Goal: Answer question/provide support: Answer question/provide support

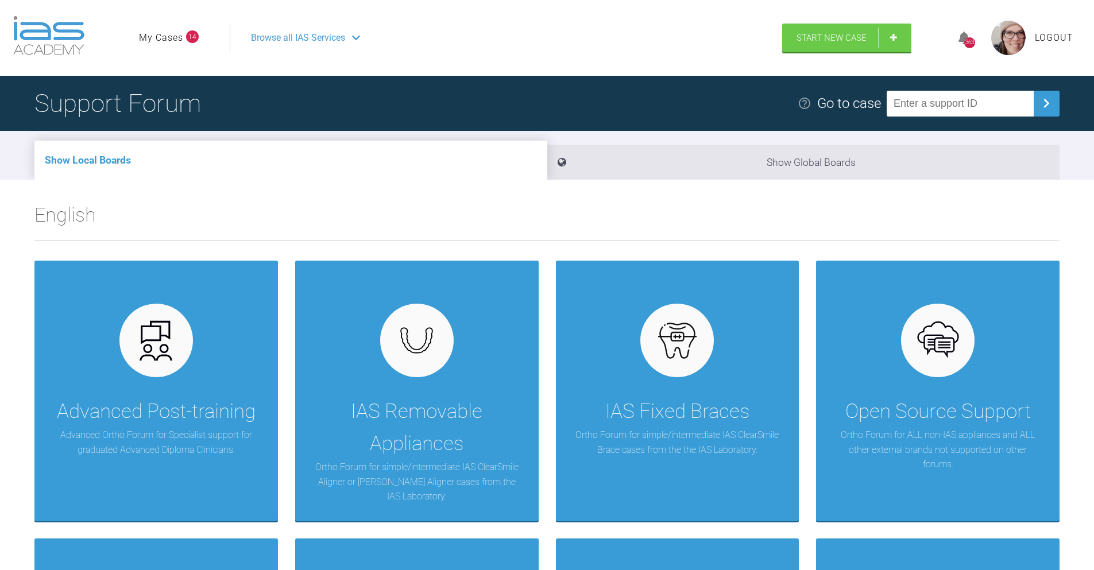
click at [173, 29] on ul "My Cases 14" at bounding box center [184, 38] width 91 height 29
click at [176, 37] on link "My Cases" at bounding box center [161, 37] width 44 height 15
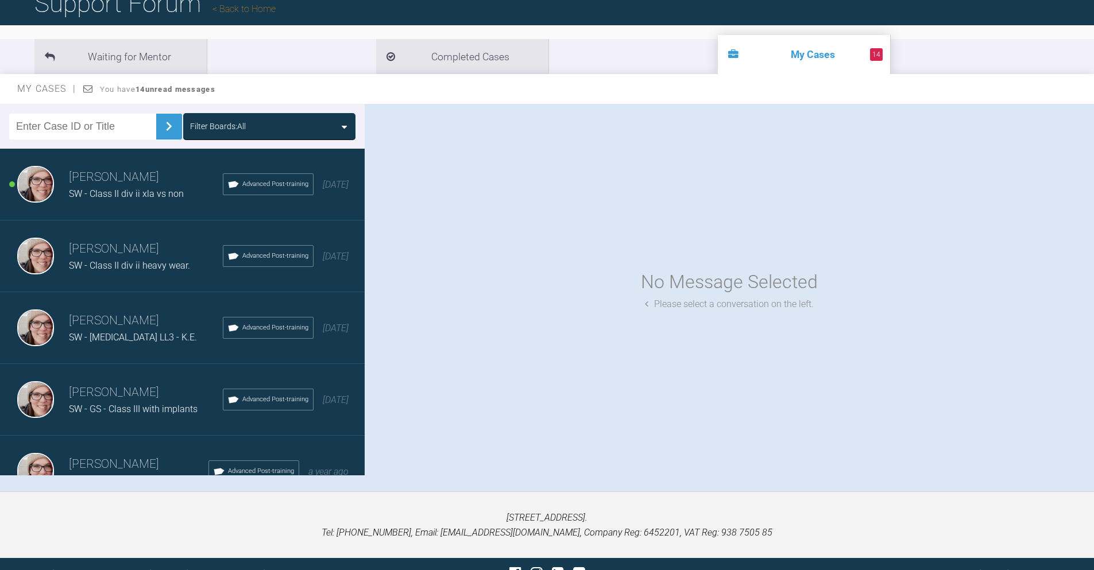
scroll to position [115, 0]
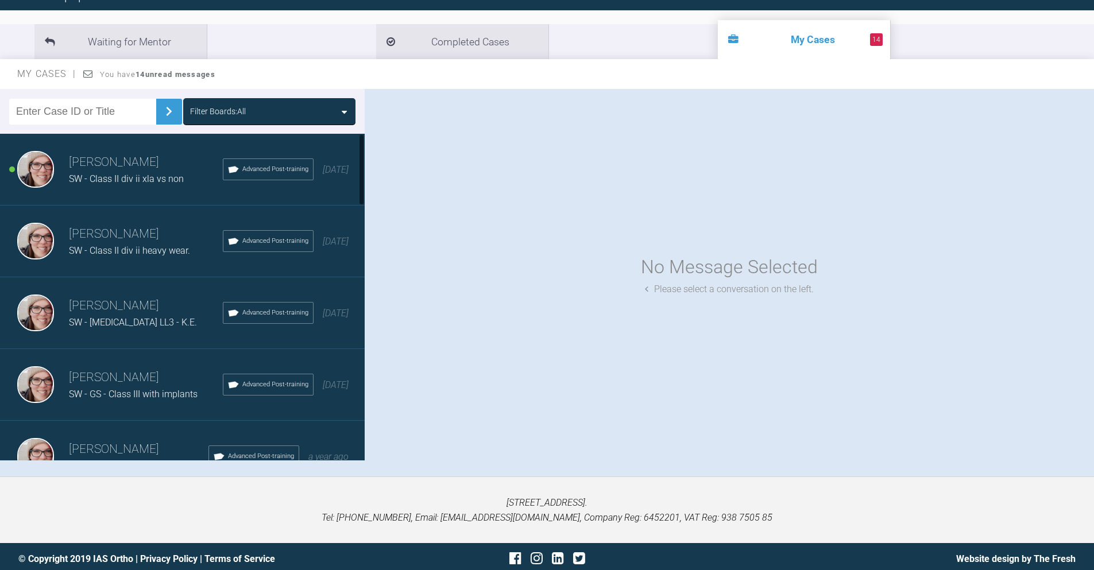
click at [44, 169] on img at bounding box center [35, 169] width 37 height 37
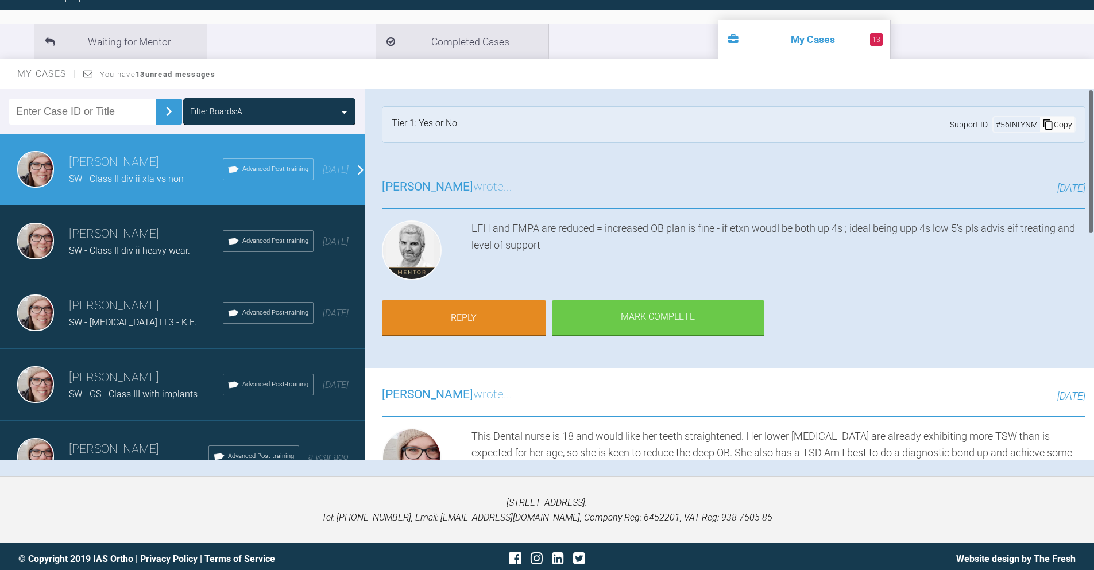
click at [622, 266] on div "LFH and FMPA are reduced = increased OB plan is fine - if etxn woudl be both up…" at bounding box center [778, 253] width 614 height 64
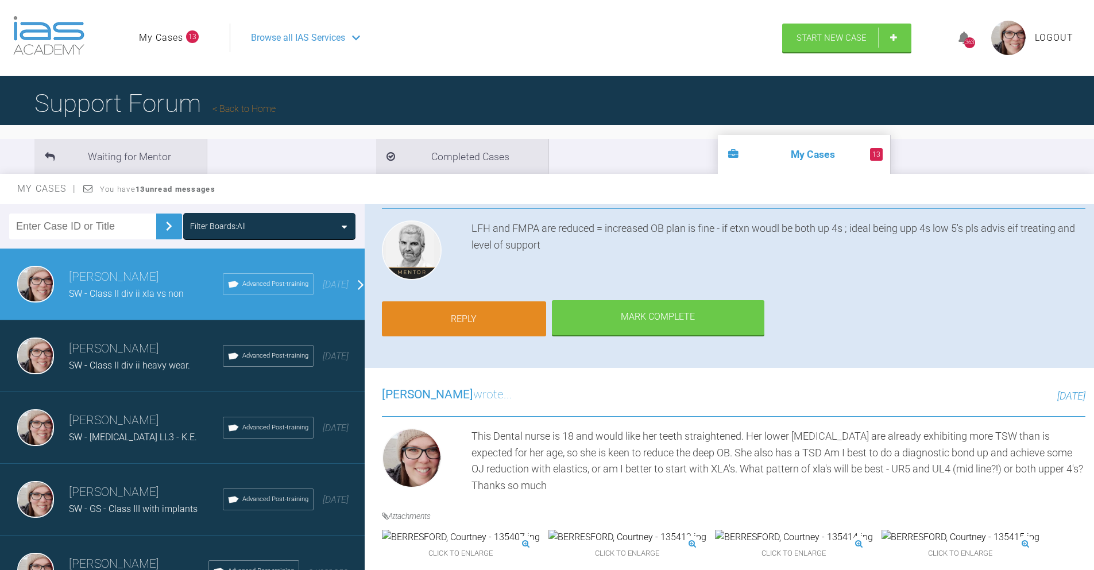
click at [502, 315] on link "Reply" at bounding box center [464, 319] width 164 height 36
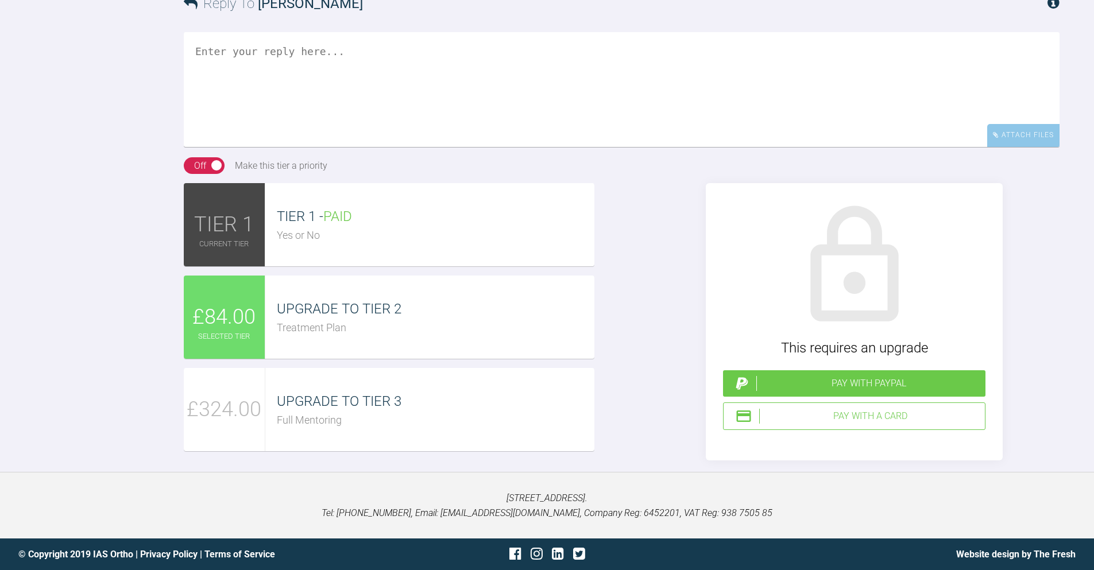
scroll to position [1285, 0]
click at [562, 85] on textarea at bounding box center [622, 89] width 876 height 115
click at [357, 91] on textarea "Thanks, yes I'm treating. Just for clarity - would you xla upper 4's initially …" at bounding box center [622, 89] width 876 height 115
click at [426, 128] on textarea "Thanks, yes I'm treating. Just for clarity - would you 1. Start Non-xla and rev…" at bounding box center [622, 89] width 876 height 115
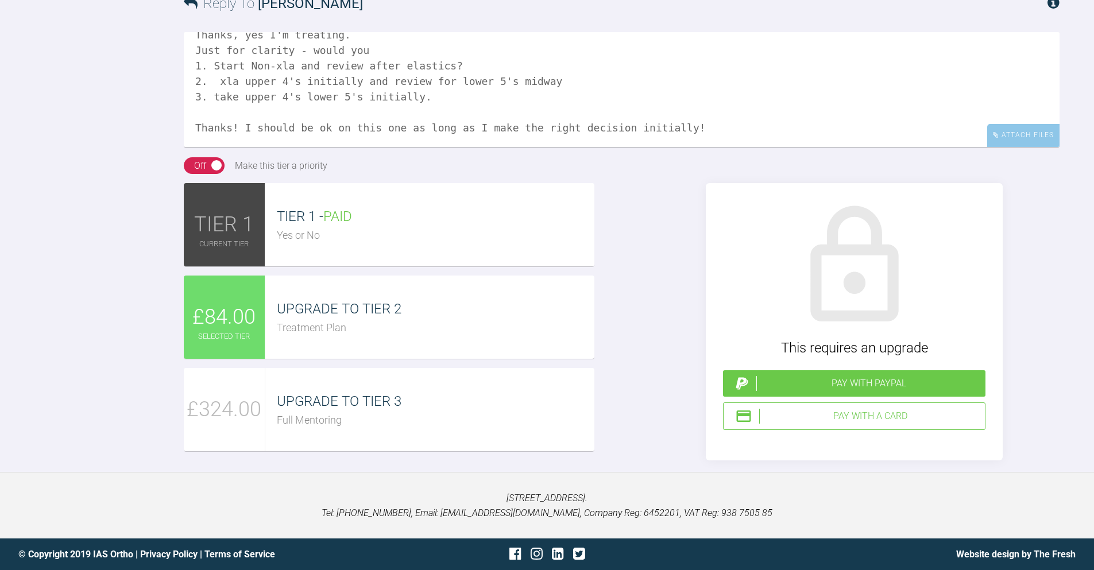
scroll to position [1309, 0]
type textarea "Thanks, yes I'm treating. Just for clarity - would you 1. Start Non-xla and rev…"
click at [895, 418] on div "Pay with a Card" at bounding box center [869, 416] width 221 height 15
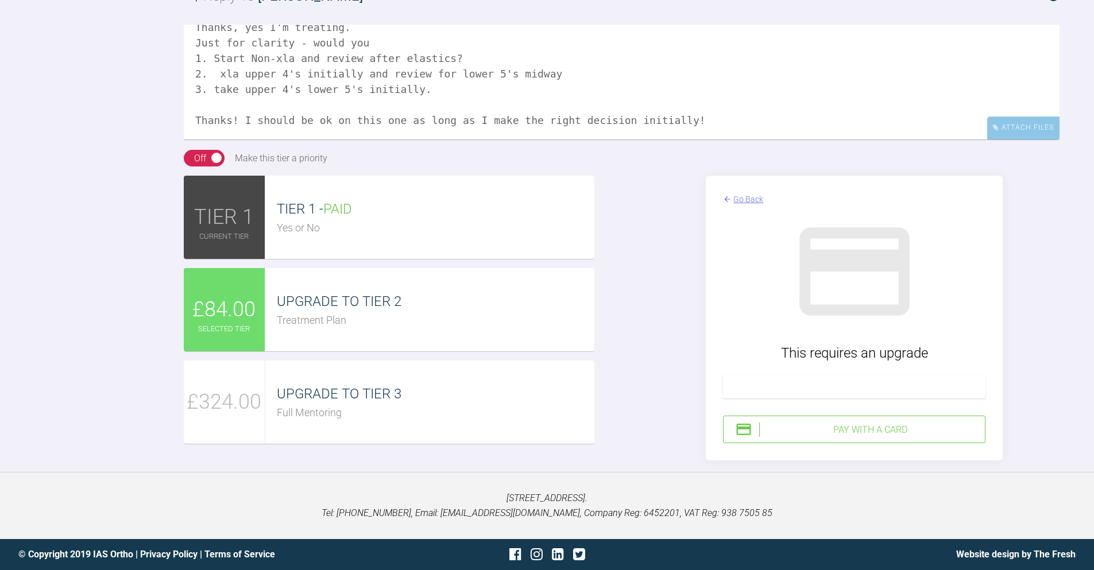
click at [911, 438] on div "Pay with a Card" at bounding box center [869, 430] width 221 height 15
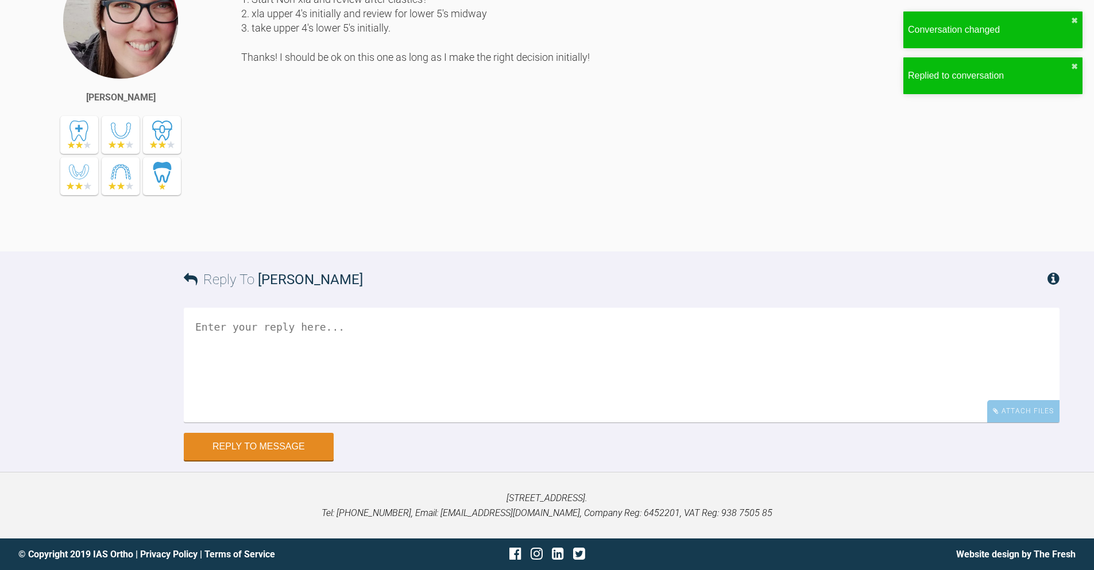
scroll to position [1430, 0]
